Goal: Navigation & Orientation: Understand site structure

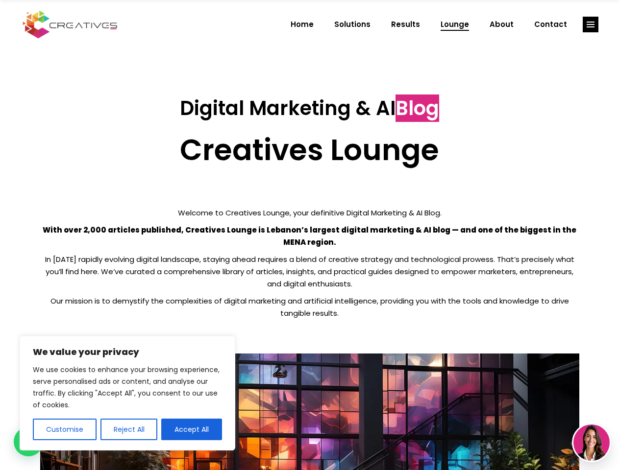
click at [309, 235] on p "With over 2,000 articles published, Creatives Lounge is Lebanon’s largest digit…" at bounding box center [309, 236] width 539 height 24
click at [64, 429] on button "Customise" at bounding box center [65, 430] width 64 height 22
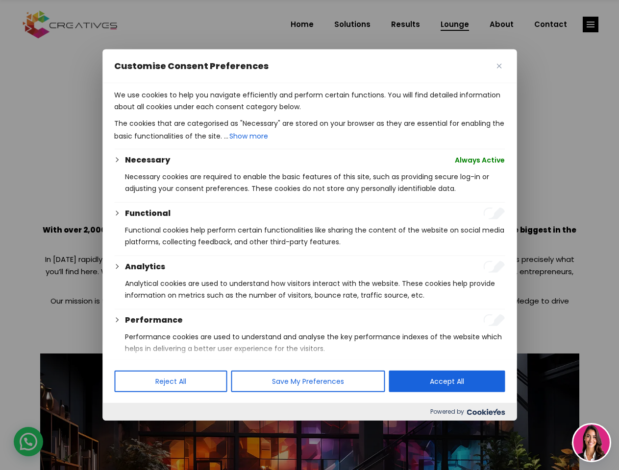
click at [128, 429] on div at bounding box center [309, 235] width 619 height 470
click at [191, 113] on p "We use cookies to help you navigate efficiently and perform certain functions. …" at bounding box center [309, 101] width 390 height 24
click at [590, 24] on div at bounding box center [309, 235] width 619 height 470
click at [591, 443] on img at bounding box center [591, 443] width 36 height 36
